Goal: Transaction & Acquisition: Purchase product/service

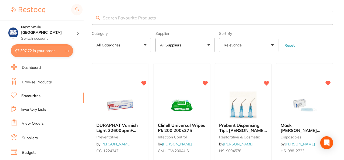
click at [37, 48] on button "$7,307.72 in your order" at bounding box center [42, 50] width 62 height 13
checkbox input "true"
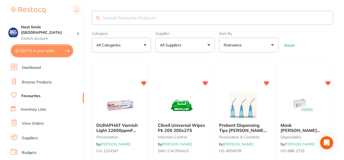
checkbox input "true"
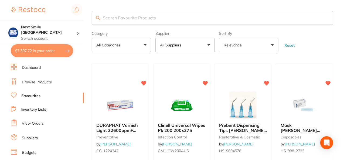
checkbox input "true"
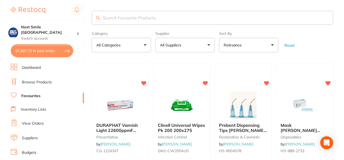
checkbox input "true"
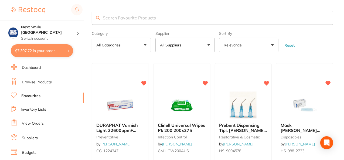
checkbox input "true"
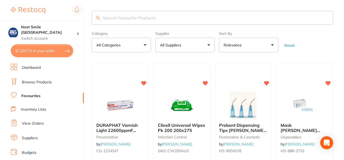
checkbox input "true"
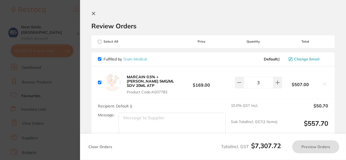
checkbox input "true"
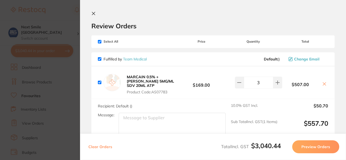
click at [41, 50] on section "Update RRP Set your pre negotiated price for this item. Item Agreed RRP (excl. …" at bounding box center [173, 80] width 346 height 160
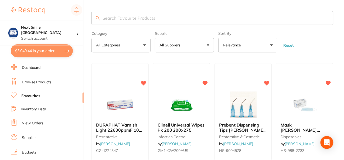
scroll to position [38, 0]
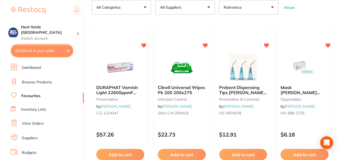
click at [43, 49] on button "$3,040.44 in your order" at bounding box center [42, 50] width 62 height 13
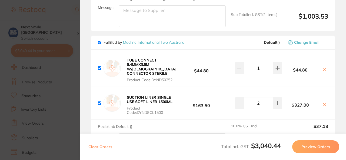
scroll to position [529, 0]
